Goal: Information Seeking & Learning: Learn about a topic

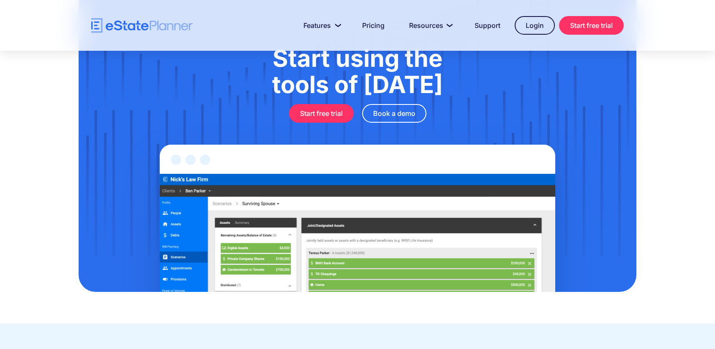
scroll to position [2790, 0]
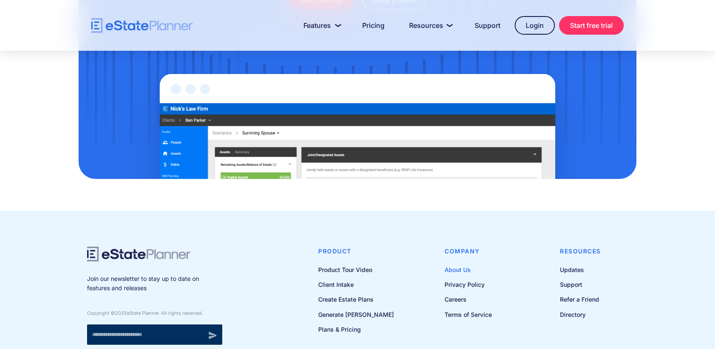
drag, startPoint x: 457, startPoint y: 232, endPoint x: 449, endPoint y: 232, distance: 8.0
click at [457, 264] on link "About Us" at bounding box center [468, 269] width 47 height 11
